Goal: Transaction & Acquisition: Purchase product/service

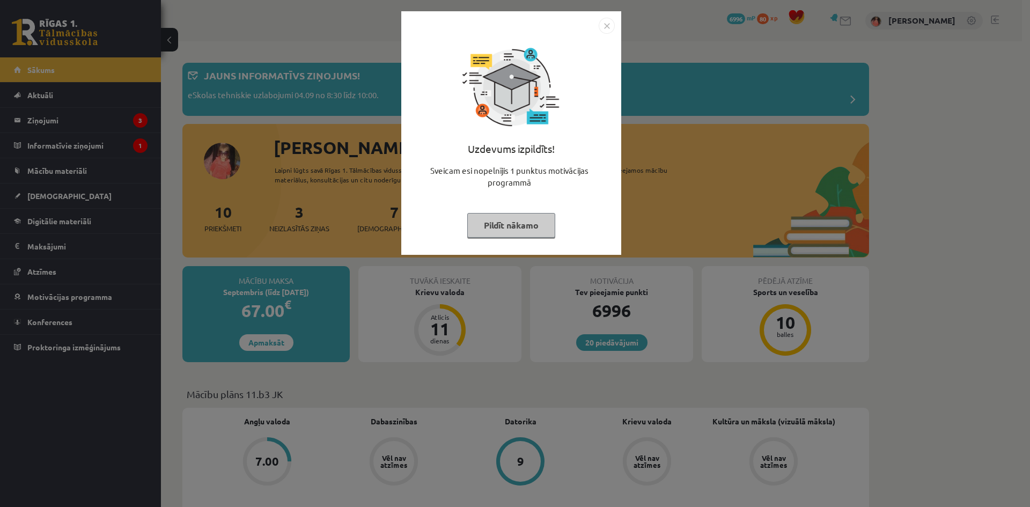
click at [515, 224] on button "Pildīt nākamo" at bounding box center [511, 225] width 88 height 25
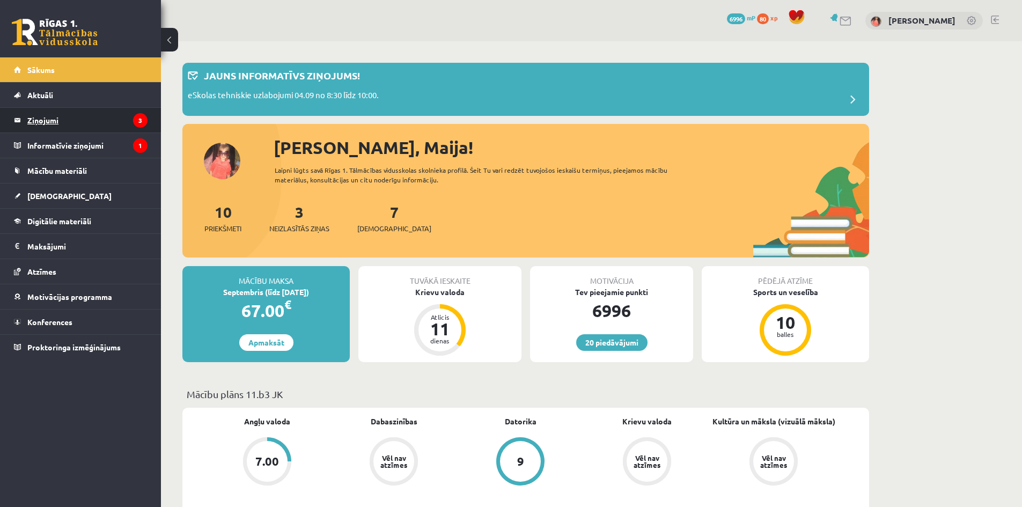
click at [106, 122] on legend "Ziņojumi 3" at bounding box center [87, 120] width 120 height 25
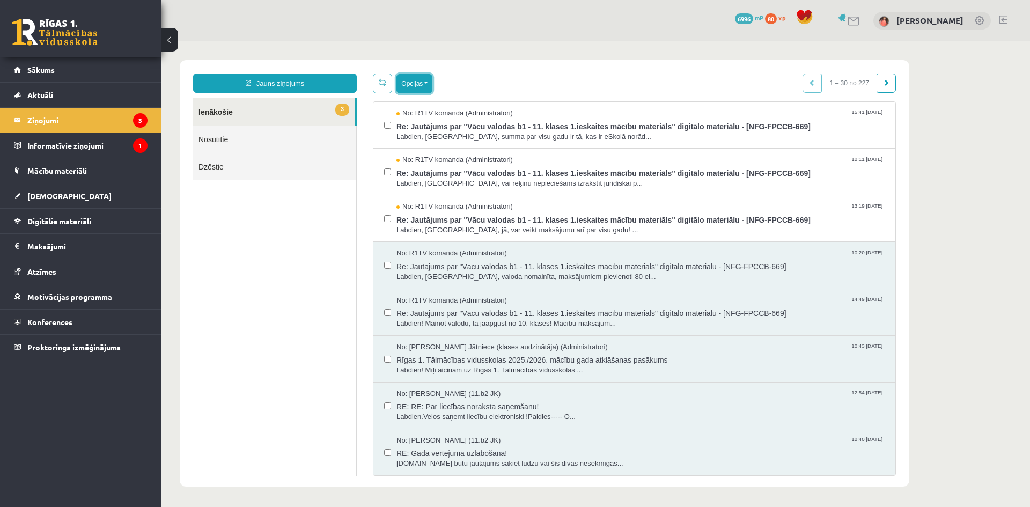
click at [413, 89] on button "Opcijas" at bounding box center [415, 83] width 36 height 19
click at [481, 140] on link "Atzīmēt visus kā lasītus" at bounding box center [480, 136] width 141 height 11
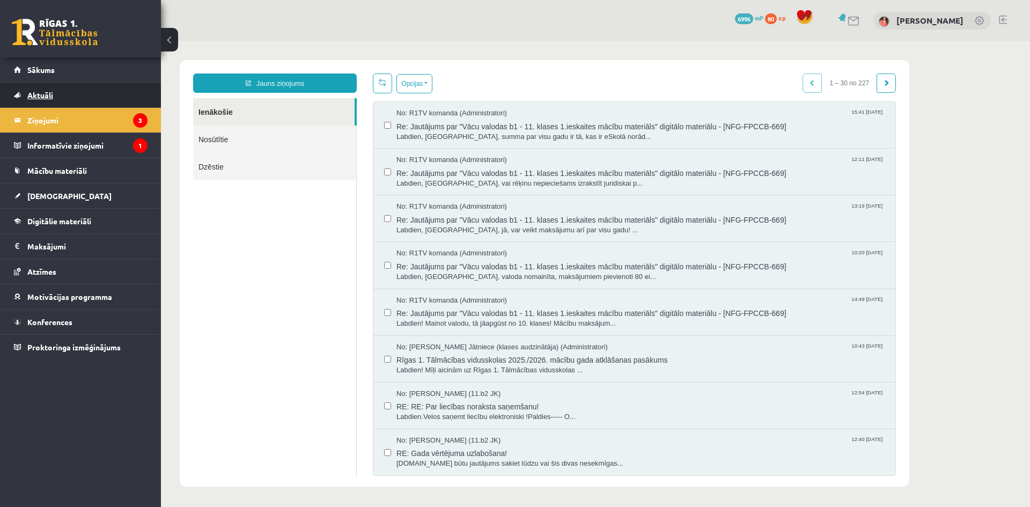
click at [61, 84] on link "Aktuāli" at bounding box center [81, 95] width 134 height 25
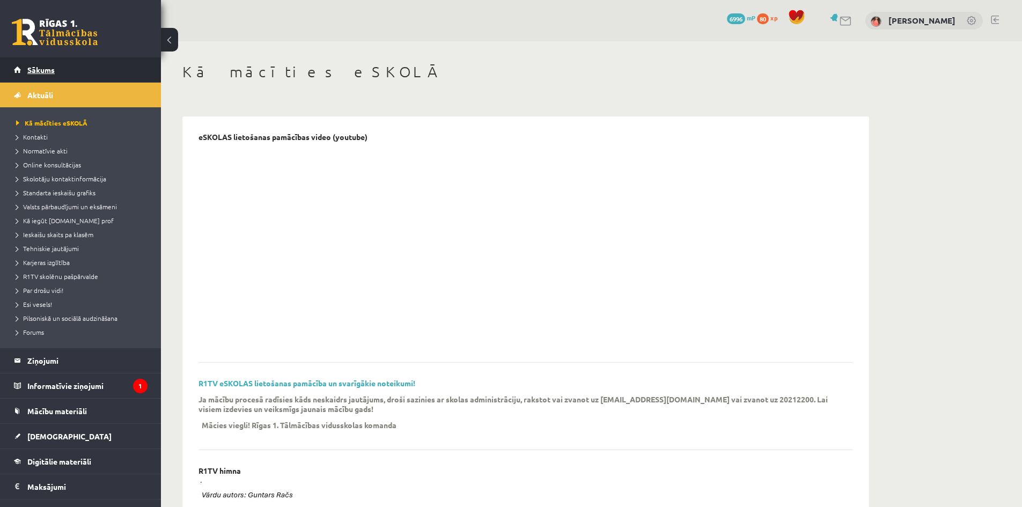
click at [104, 72] on link "Sākums" at bounding box center [81, 69] width 134 height 25
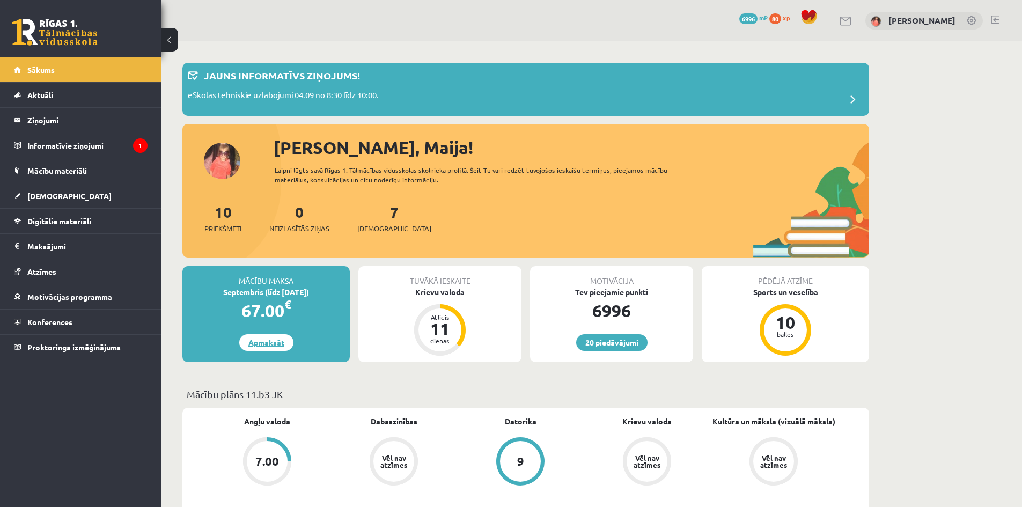
click at [271, 347] on link "Apmaksāt" at bounding box center [266, 342] width 54 height 17
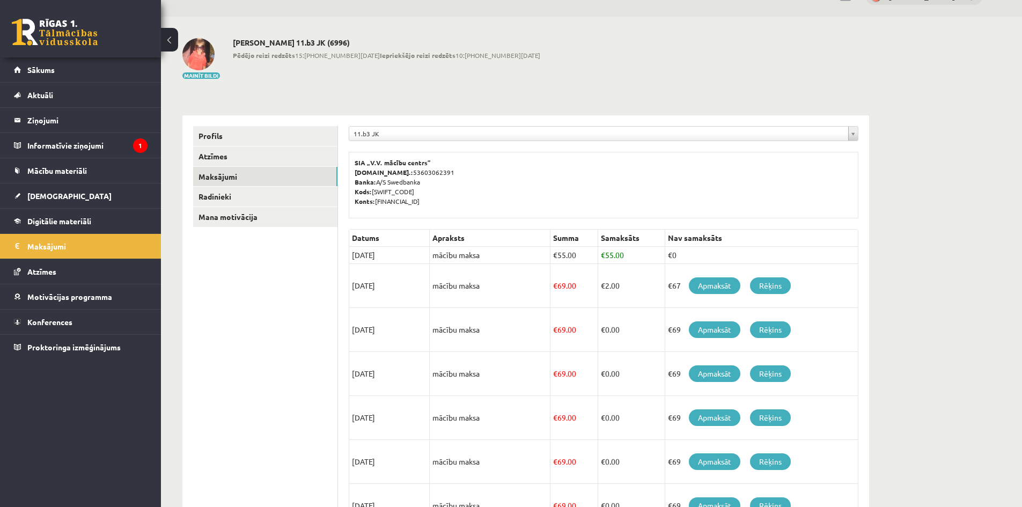
scroll to position [25, 0]
drag, startPoint x: 355, startPoint y: 161, endPoint x: 425, endPoint y: 163, distance: 70.3
click at [425, 163] on b "SIA „V.V. mācību centrs”" at bounding box center [393, 162] width 77 height 9
copy b "SIA „V.V. mācību centrs”"
drag, startPoint x: 375, startPoint y: 200, endPoint x: 456, endPoint y: 205, distance: 81.2
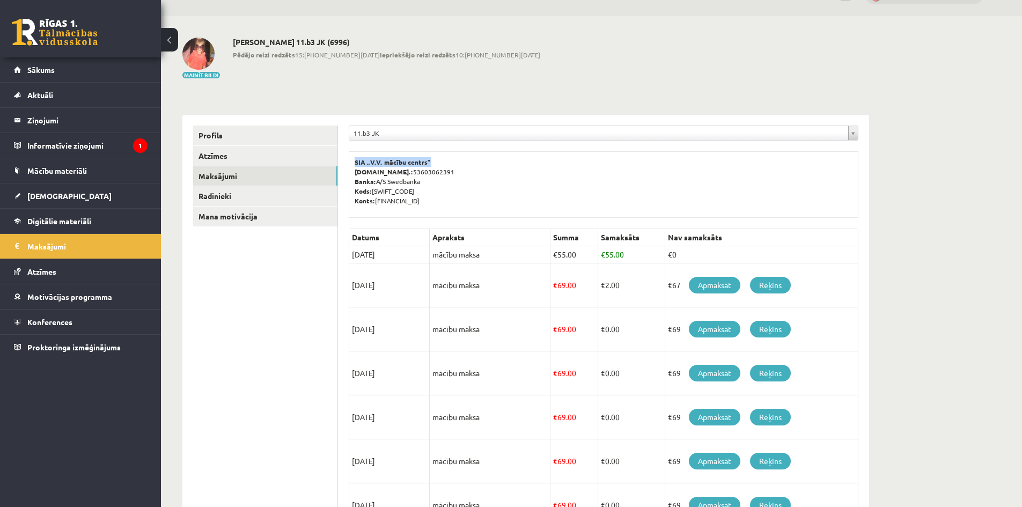
click at [456, 205] on p "SIA „V.V. mācību centrs” [DOMAIN_NAME].: 53603062391 Banka: A/S Swedbanka Kods:…" at bounding box center [604, 181] width 498 height 48
copy p "[FINANCIAL_ID]"
